Goal: Information Seeking & Learning: Learn about a topic

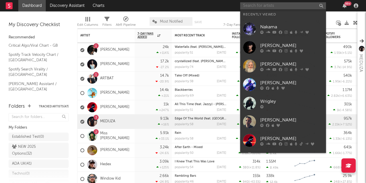
click at [262, 6] on input "text" at bounding box center [283, 5] width 86 height 7
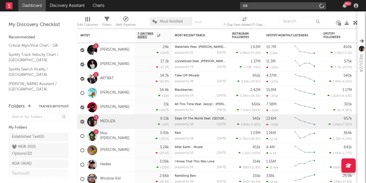
type input "o"
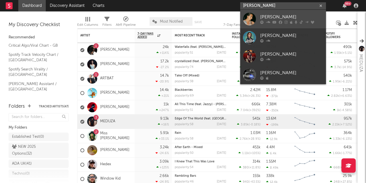
type input "[PERSON_NAME]"
click at [269, 17] on div "[PERSON_NAME]" at bounding box center [291, 17] width 63 height 7
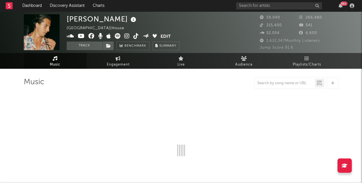
select select "6m"
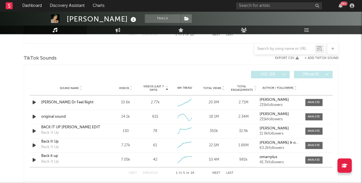
scroll to position [372, 0]
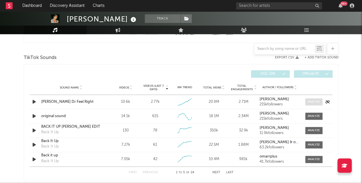
click at [313, 99] on span at bounding box center [313, 101] width 17 height 7
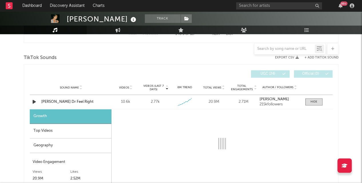
select select "1w"
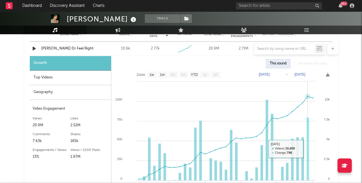
scroll to position [426, 0]
